Goal: Task Accomplishment & Management: Manage account settings

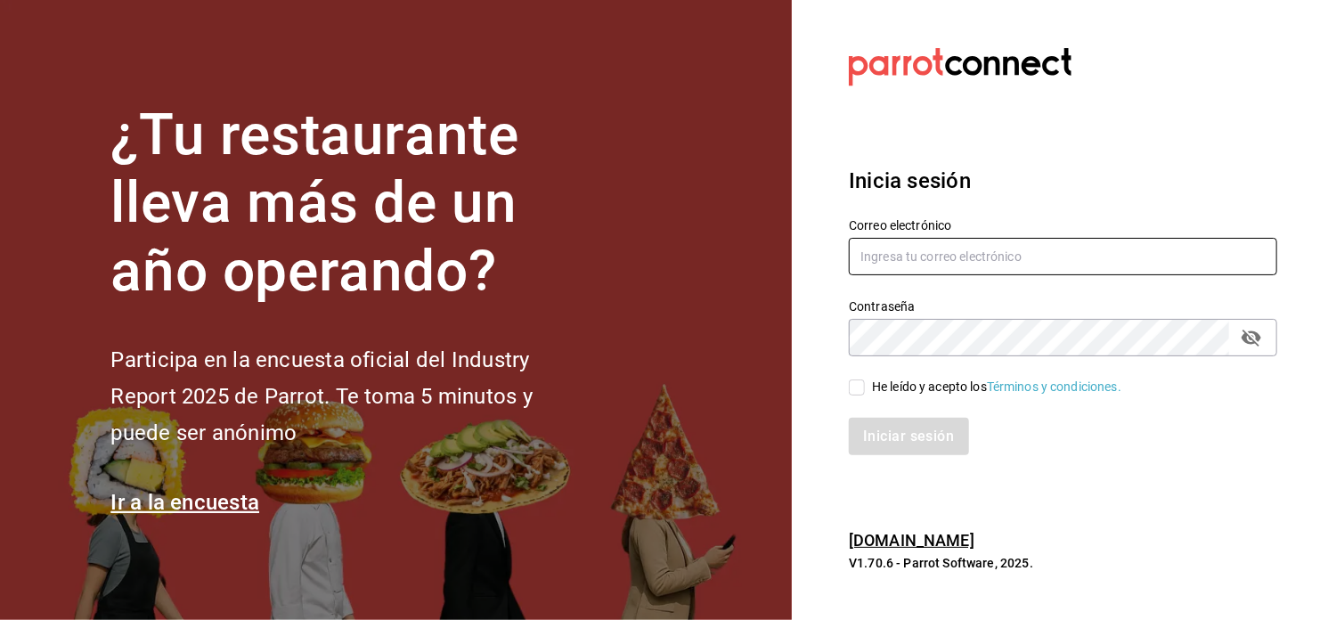
type input "[EMAIL_ADDRESS][DOMAIN_NAME]"
click at [629, 386] on div "He leído y acepto los Términos y condiciones." at bounding box center [996, 387] width 249 height 19
click at [629, 386] on input "He leído y acepto los Términos y condiciones." at bounding box center [857, 387] width 16 height 16
checkbox input "true"
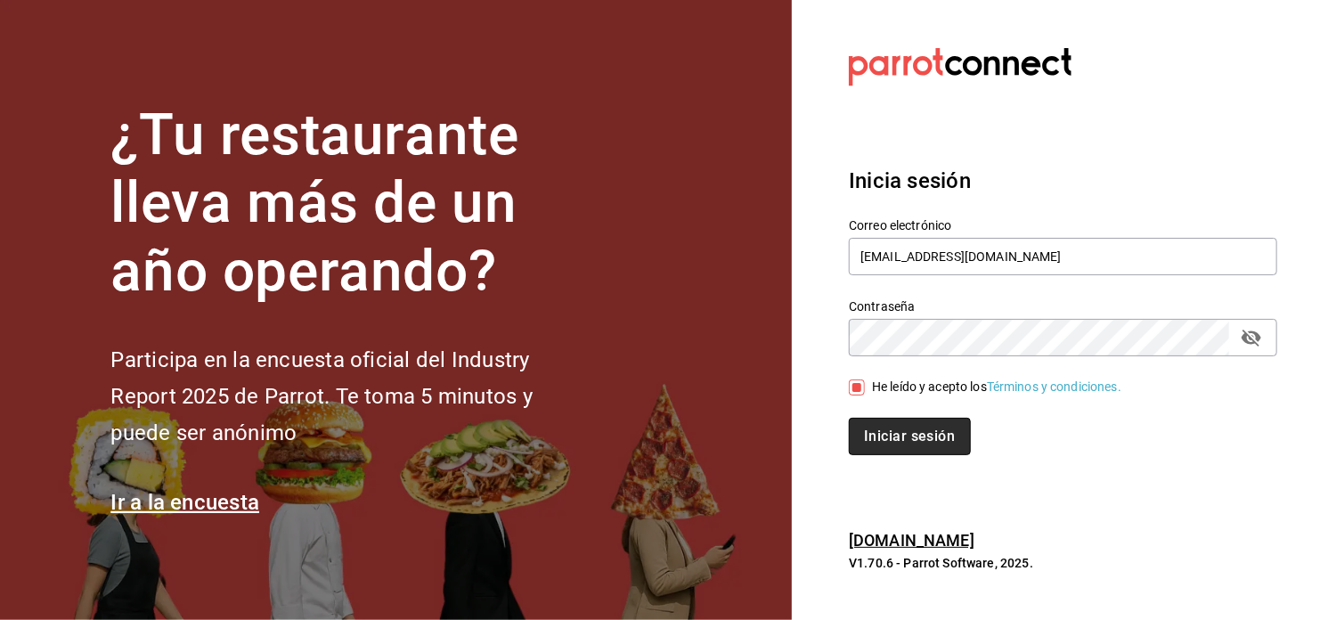
click at [629, 436] on button "Iniciar sesión" at bounding box center [909, 436] width 121 height 37
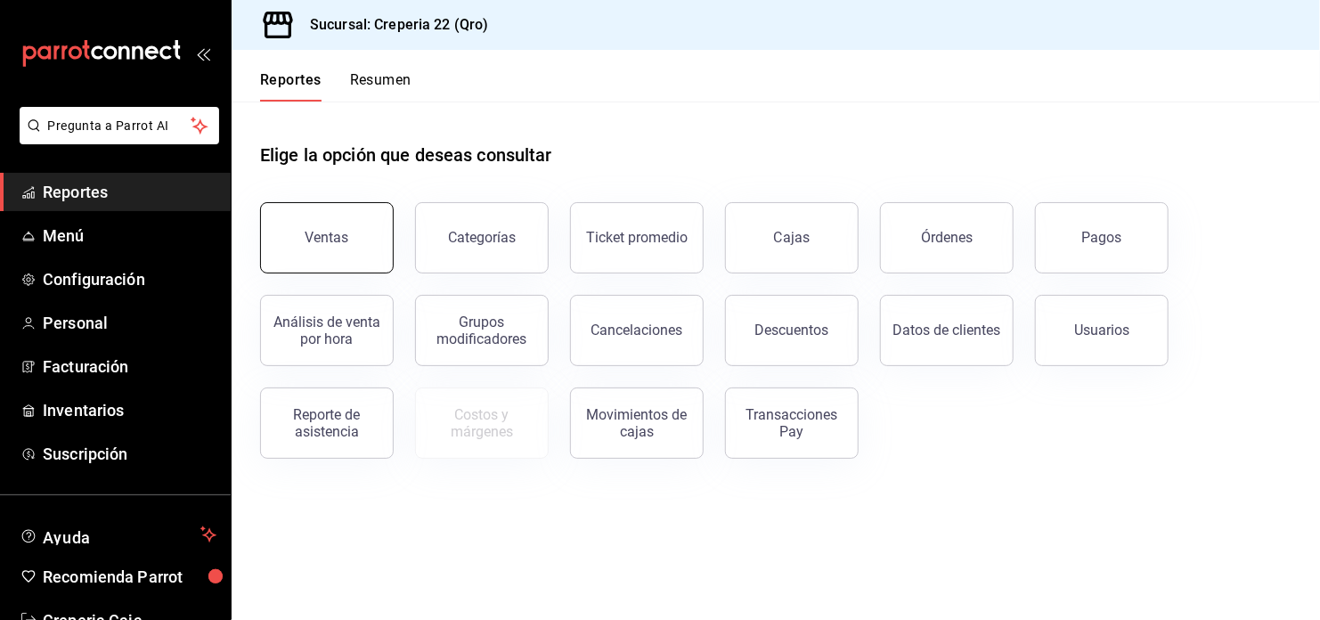
click at [389, 256] on div "Ventas" at bounding box center [316, 227] width 155 height 93
click at [392, 90] on button "Resumen" at bounding box center [380, 86] width 61 height 30
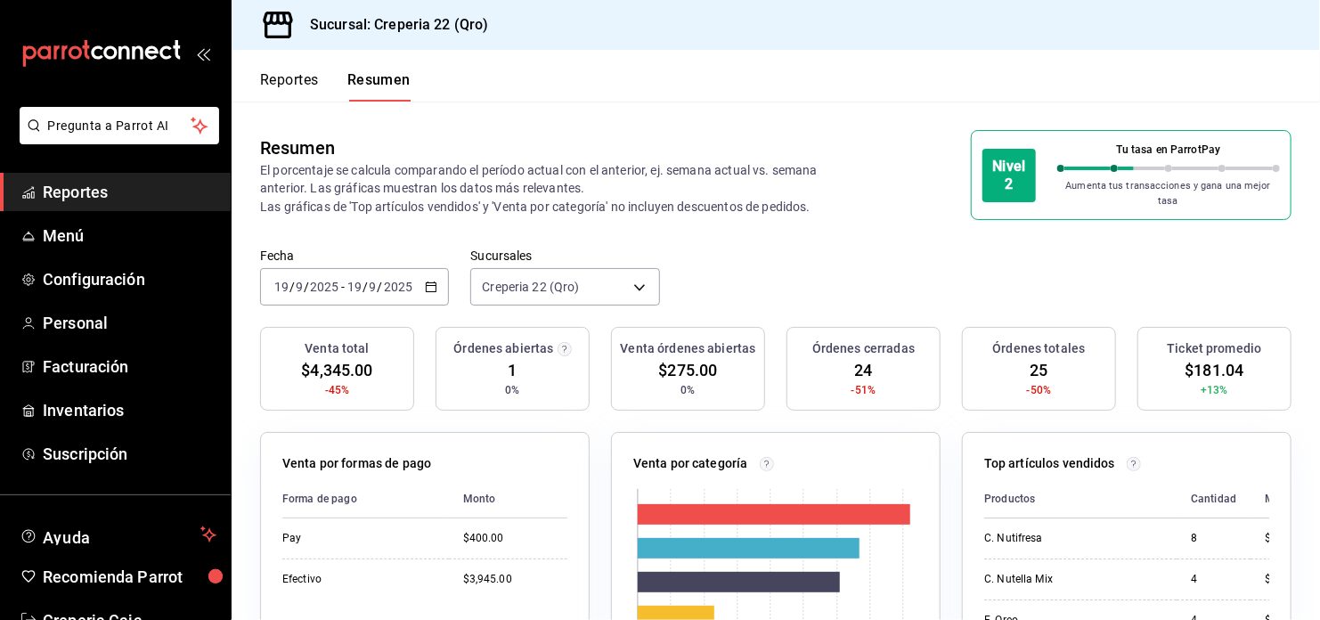
scroll to position [53, 0]
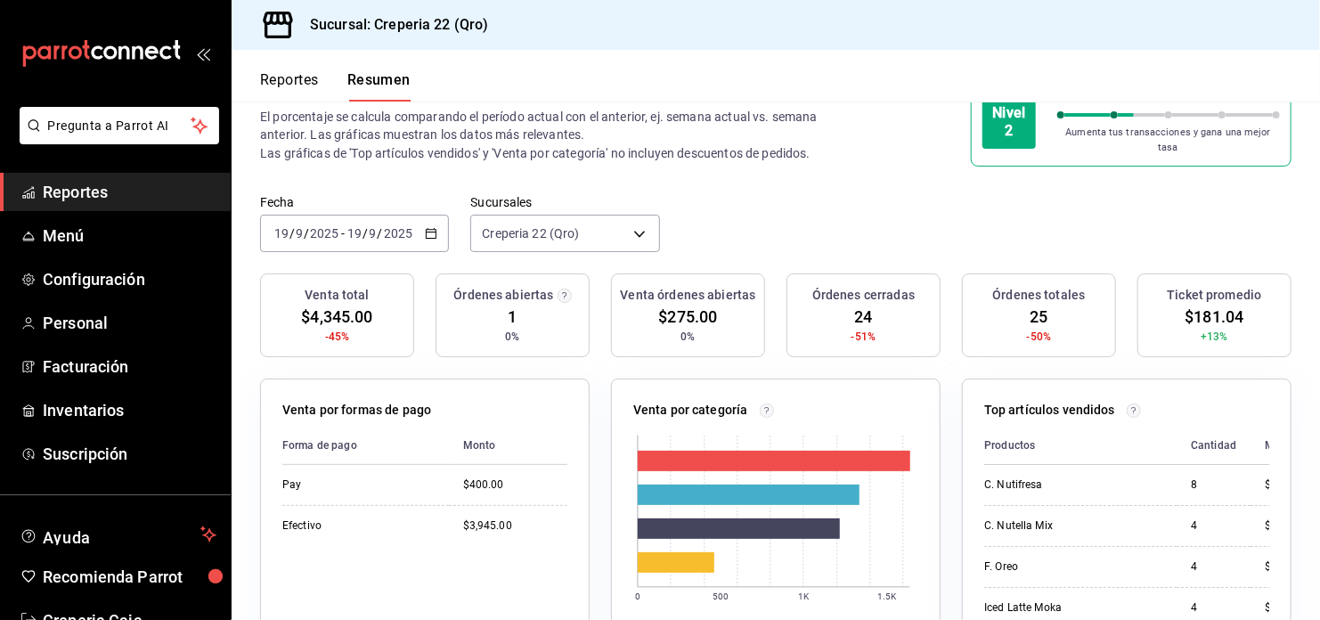
click at [436, 223] on div "[DATE] [DATE] - [DATE] [DATE]" at bounding box center [354, 233] width 189 height 37
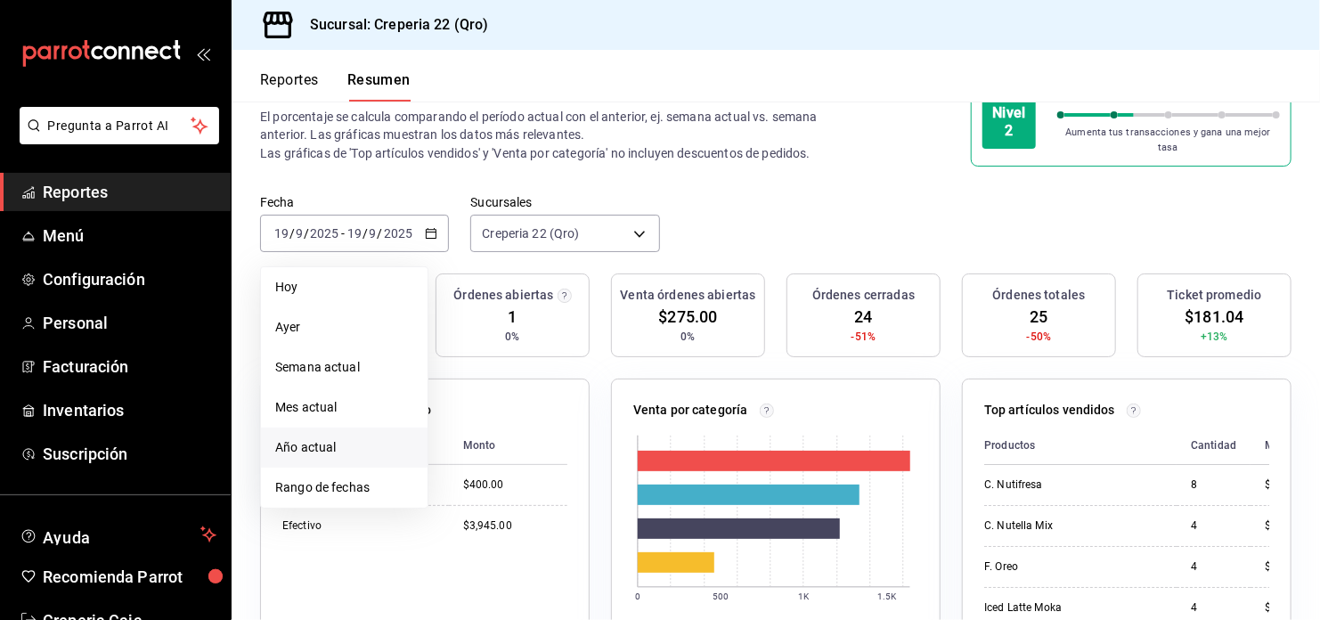
click at [326, 438] on span "Año actual" at bounding box center [344, 447] width 138 height 19
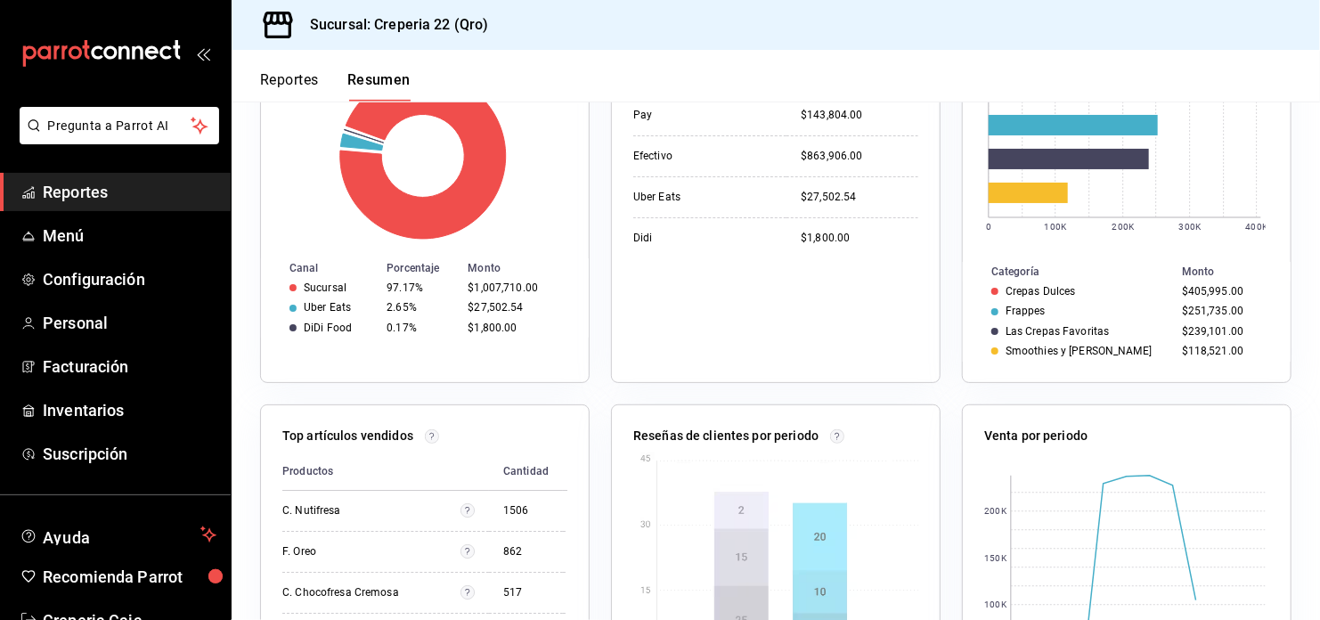
scroll to position [600, 0]
